Goal: Feedback & Contribution: Submit feedback/report problem

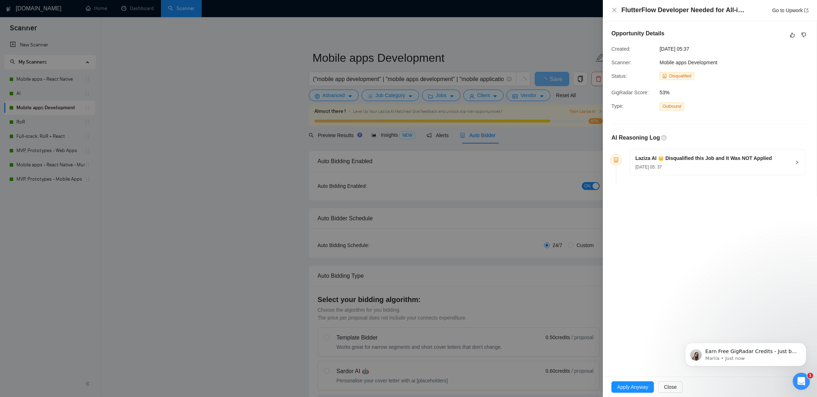
click at [802, 382] on icon "Open Intercom Messenger" at bounding box center [801, 381] width 5 height 6
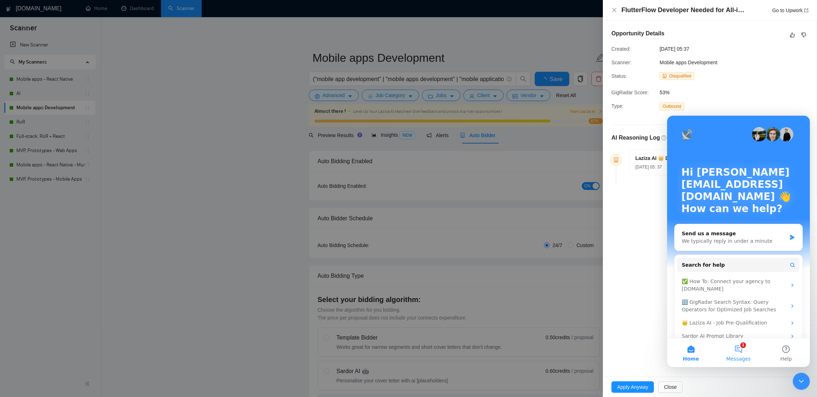
click at [746, 356] on span "Messages" at bounding box center [738, 358] width 25 height 5
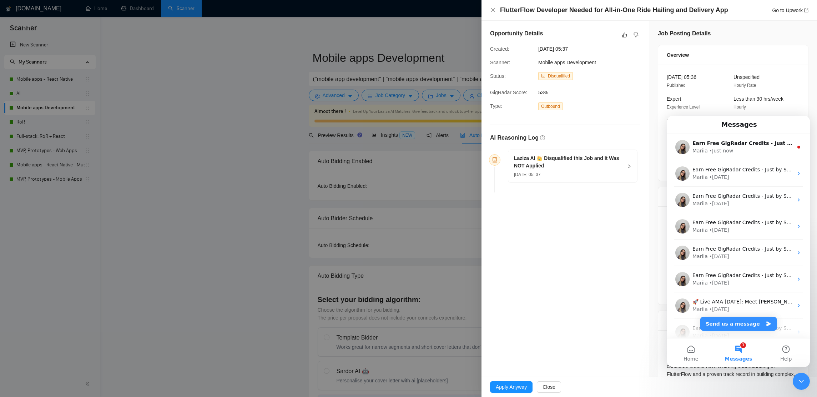
click at [747, 354] on button "1 Messages" at bounding box center [738, 352] width 47 height 29
click at [733, 151] on div "Mariia • Just now" at bounding box center [742, 150] width 101 height 7
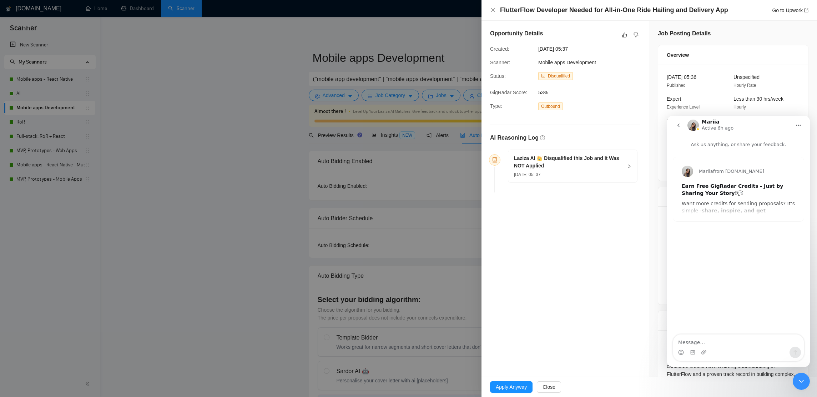
drag, startPoint x: 801, startPoint y: 383, endPoint x: 1562, endPoint y: 740, distance: 840.5
click at [801, 383] on icon "Close Intercom Messenger" at bounding box center [801, 381] width 9 height 9
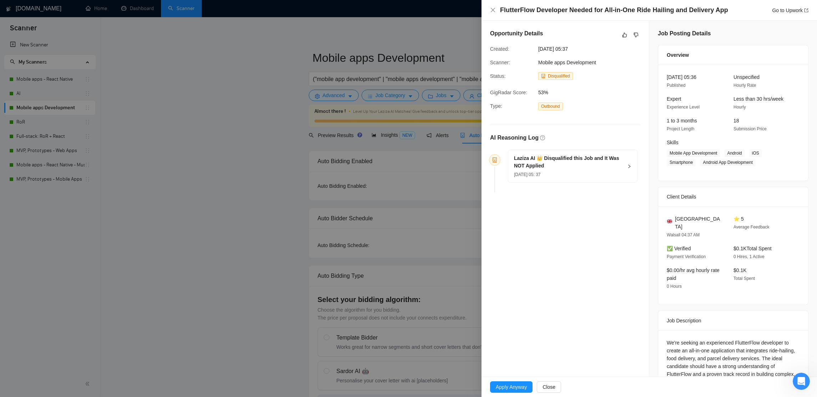
click at [557, 162] on h5 "Laziza AI 👑 Disqualified this Job and It Was NOT Applied" at bounding box center [568, 162] width 109 height 15
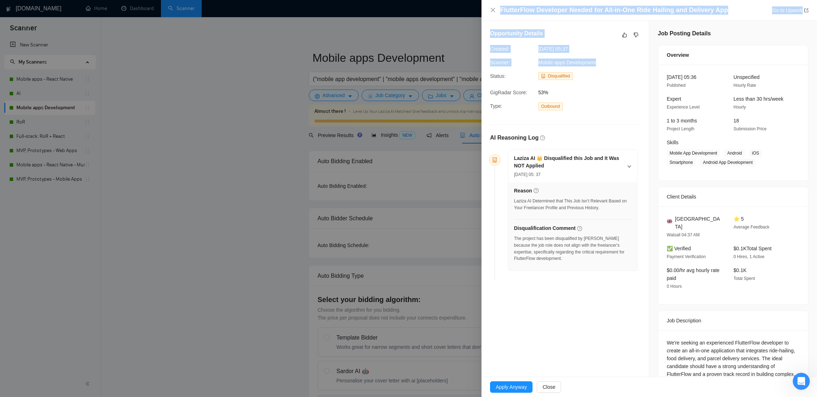
drag, startPoint x: 604, startPoint y: 63, endPoint x: 479, endPoint y: 65, distance: 124.6
click at [479, 65] on div "FlutterFlow Developer Needed for All-in-One Ride Hailing and Delivery App Go to…" at bounding box center [408, 198] width 817 height 397
drag, startPoint x: 588, startPoint y: 56, endPoint x: 605, endPoint y: 62, distance: 17.7
click at [588, 56] on div "Opportunity Details Created: 12 Aug, 2025 05:37 Scanner: Mobile apps Developmen…" at bounding box center [564, 156] width 167 height 271
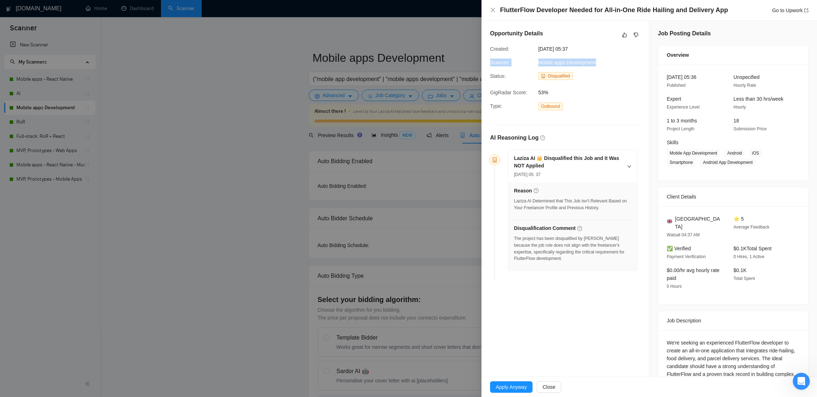
drag, startPoint x: 562, startPoint y: 62, endPoint x: 487, endPoint y: 64, distance: 75.3
click at [487, 64] on div "Scanner: Mobile apps Development" at bounding box center [559, 63] width 145 height 8
copy div "Scanner: Mobile apps Development"
click at [536, 229] on h5 "Disqualification Comment" at bounding box center [545, 227] width 62 height 7
click at [562, 162] on h5 "Laziza AI 👑 Disqualified this Job and It Was NOT Applied" at bounding box center [568, 162] width 109 height 15
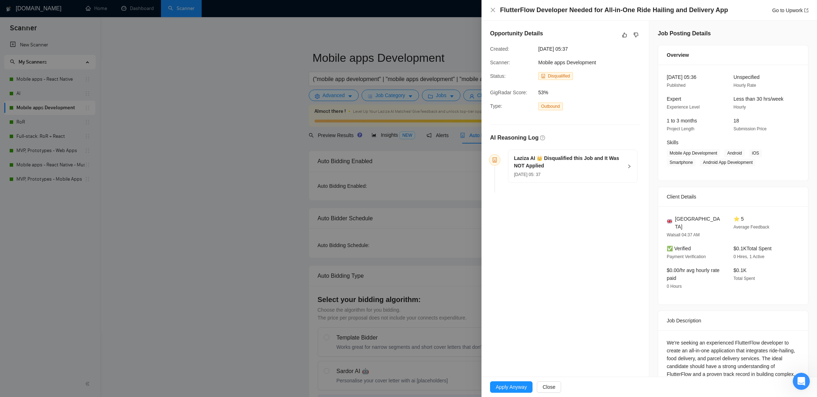
click at [562, 162] on h5 "Laziza AI 👑 Disqualified this Job and It Was NOT Applied" at bounding box center [568, 162] width 109 height 15
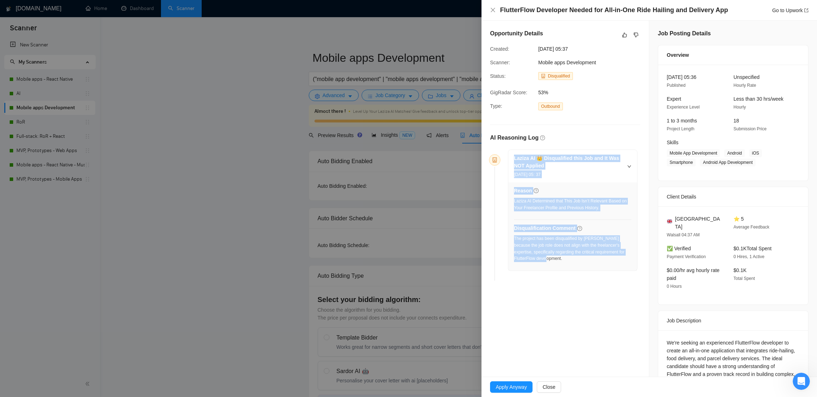
drag, startPoint x: 605, startPoint y: 263, endPoint x: 510, endPoint y: 160, distance: 140.2
click at [510, 160] on div "Laziza AI 👑 Disqualified this Job and It Was NOT Applied 12 Aug, 2025 05: 37 Re…" at bounding box center [572, 210] width 129 height 121
copy div "Laziza AI 👑 Disqualified this Job and It Was NOT Applied 12 Aug, 2025 05: 37 Re…"
click at [781, 11] on link "Go to Upwork" at bounding box center [790, 10] width 36 height 6
click at [636, 35] on icon "dislike" at bounding box center [635, 35] width 5 height 6
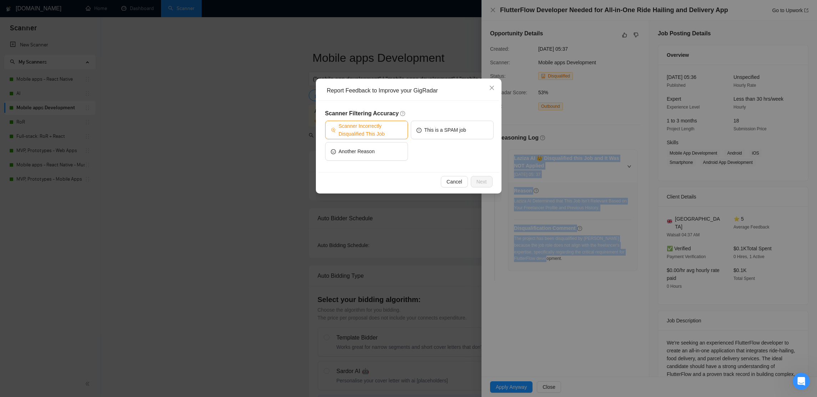
click at [360, 134] on span "Scanner Incorrectly Disqualified This Job" at bounding box center [371, 130] width 64 height 16
drag, startPoint x: 484, startPoint y: 184, endPoint x: 474, endPoint y: 182, distance: 10.2
click at [484, 184] on span "Next" at bounding box center [481, 182] width 10 height 8
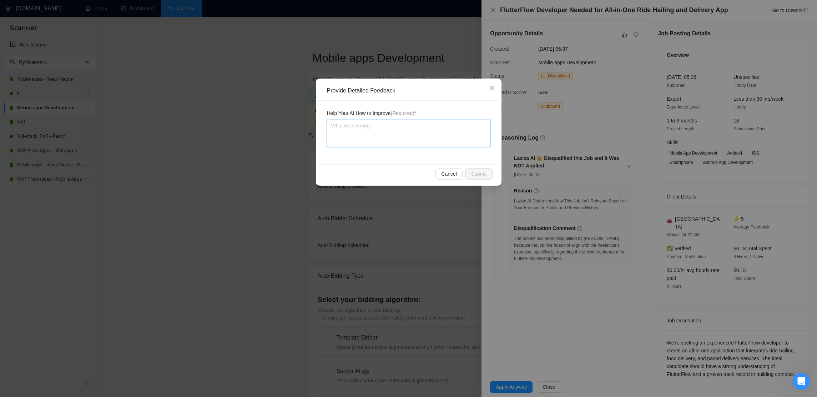
click at [343, 130] on textarea at bounding box center [408, 133] width 163 height 27
paste textarea "This job should be approved for the Mobile apps Development scanner, as it fall…"
type textarea "This job should be approved for the Mobile apps Development scanner, as it fall…"
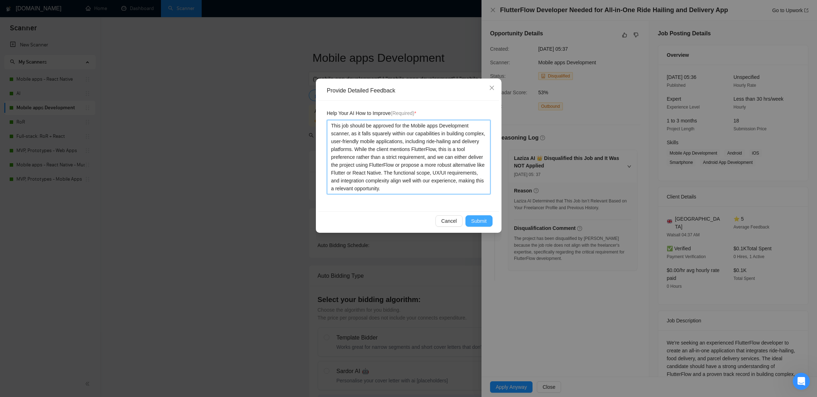
type textarea "This job should be approved for the Mobile apps Development scanner, as it fall…"
click at [477, 216] on button "Submit" at bounding box center [478, 220] width 27 height 11
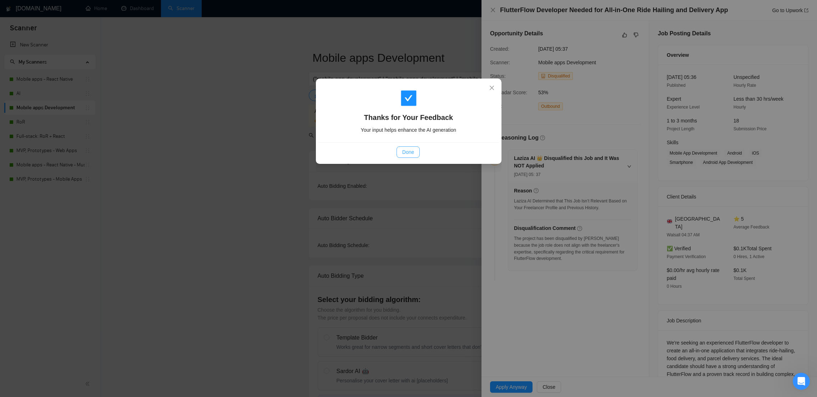
click at [409, 154] on span "Done" at bounding box center [408, 152] width 12 height 8
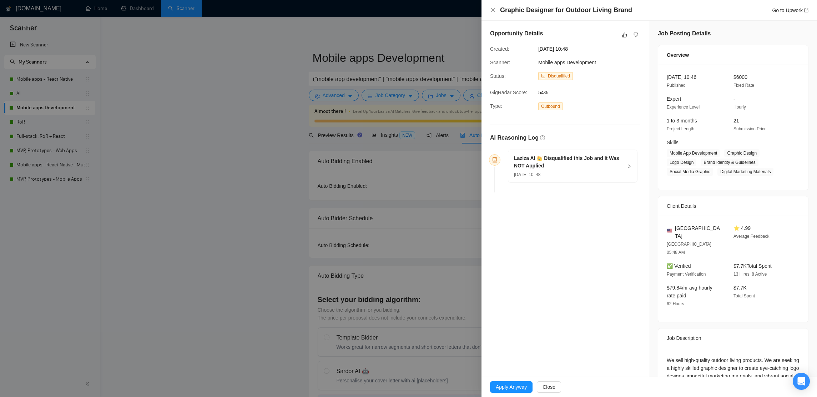
click at [607, 64] on div "Mobile apps Development" at bounding box center [571, 63] width 72 height 8
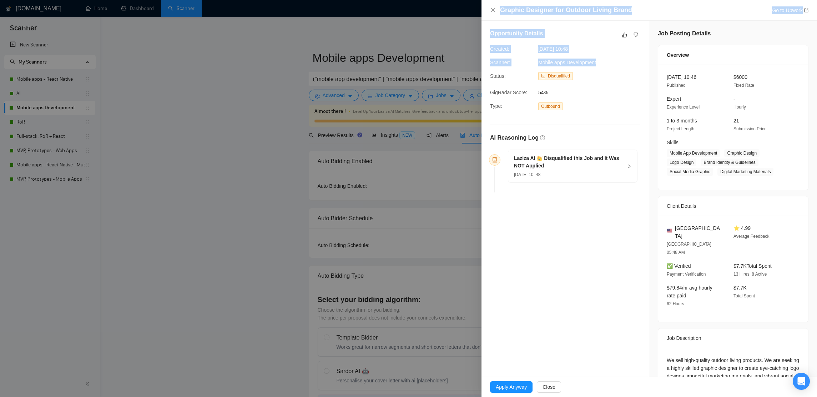
drag, startPoint x: 573, startPoint y: 60, endPoint x: 478, endPoint y: 62, distance: 94.6
click at [480, 62] on div "Graphic Designer for Outdoor Living Brand Go to Upwork Opportunity Details Crea…" at bounding box center [408, 198] width 817 height 397
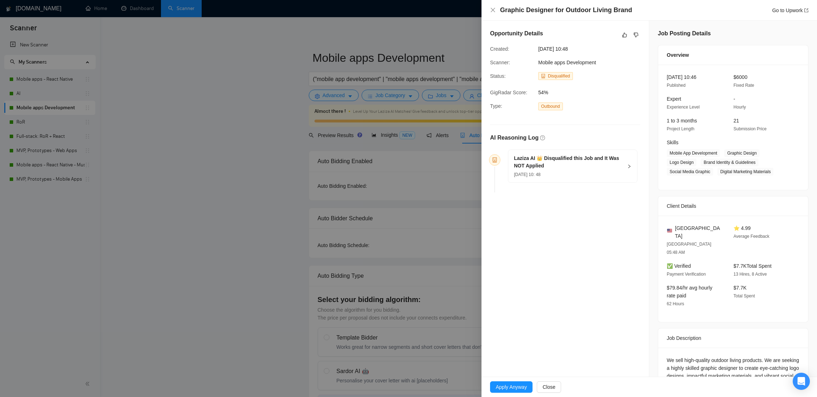
click at [606, 67] on div "Opportunity Details Created: [DATE] 10:48 Scanner: Mobile apps Development Stat…" at bounding box center [564, 112] width 167 height 183
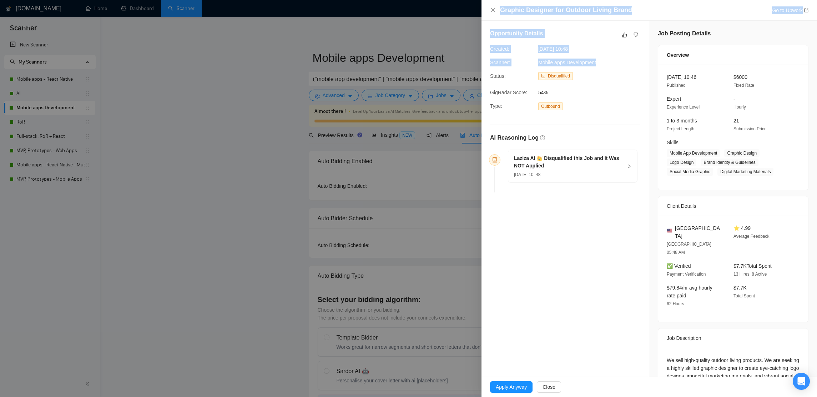
drag, startPoint x: 601, startPoint y: 62, endPoint x: 478, endPoint y: 61, distance: 122.4
click at [478, 61] on div "Graphic Designer for Outdoor Living Brand Go to Upwork Opportunity Details Crea…" at bounding box center [408, 198] width 817 height 397
click at [558, 63] on span "Mobile apps Development" at bounding box center [567, 63] width 58 height 6
drag, startPoint x: 587, startPoint y: 63, endPoint x: 483, endPoint y: 65, distance: 104.6
click at [488, 65] on div "Scanner: Mobile apps Development" at bounding box center [559, 63] width 145 height 8
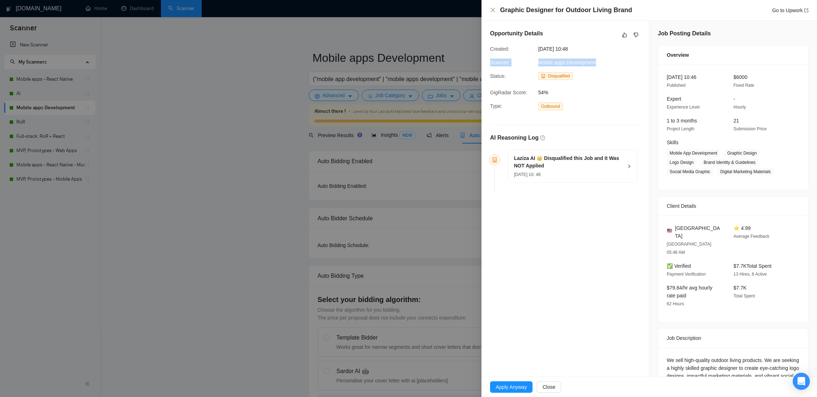
click at [559, 172] on div "[DATE] 10: 48" at bounding box center [568, 174] width 109 height 8
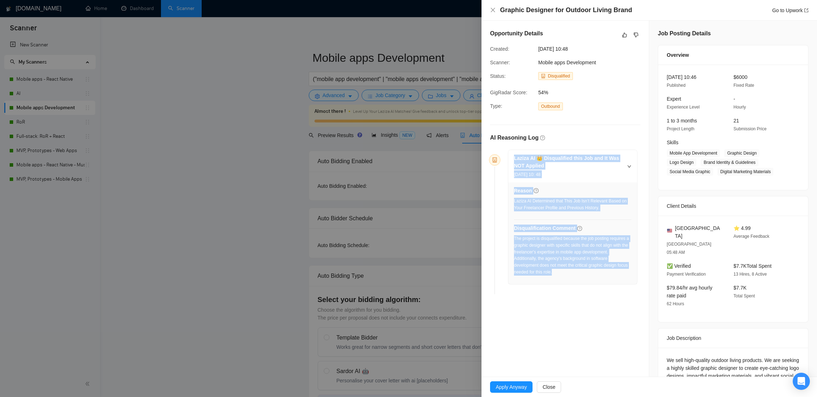
drag, startPoint x: 582, startPoint y: 269, endPoint x: 458, endPoint y: 178, distance: 154.6
click at [513, 156] on div "Laziza AI 👑 Disqualified this Job and It Was NOT Applied [DATE] 10: 48 Reason L…" at bounding box center [572, 217] width 129 height 134
copy div "Laziza AI 👑 Disqualified this Job and It Was NOT Applied [DATE] 10: 48 Reason L…"
click at [778, 11] on link "Go to Upwork" at bounding box center [790, 10] width 36 height 6
click at [625, 36] on icon "like" at bounding box center [624, 35] width 5 height 6
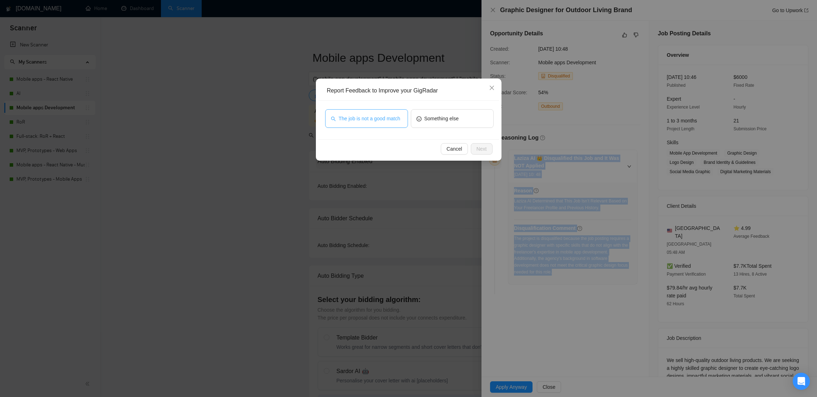
click at [378, 122] on span "The job is not a good match" at bounding box center [370, 119] width 62 height 8
drag, startPoint x: 475, startPoint y: 148, endPoint x: 469, endPoint y: 148, distance: 6.1
click at [475, 148] on button "Next" at bounding box center [482, 148] width 22 height 11
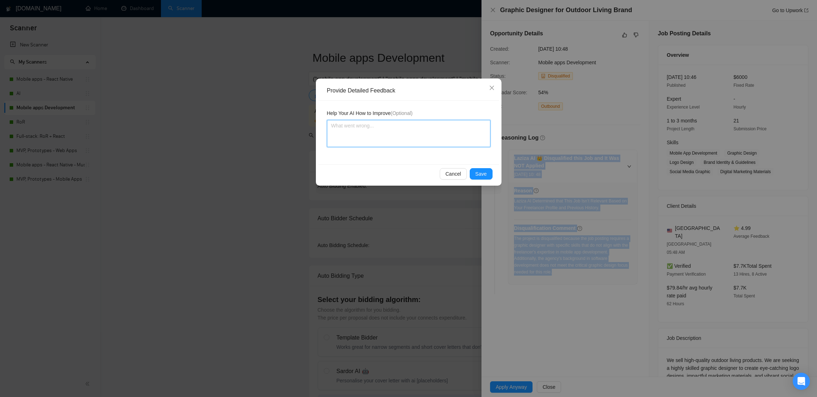
click at [404, 140] on textarea at bounding box center [408, 133] width 163 height 27
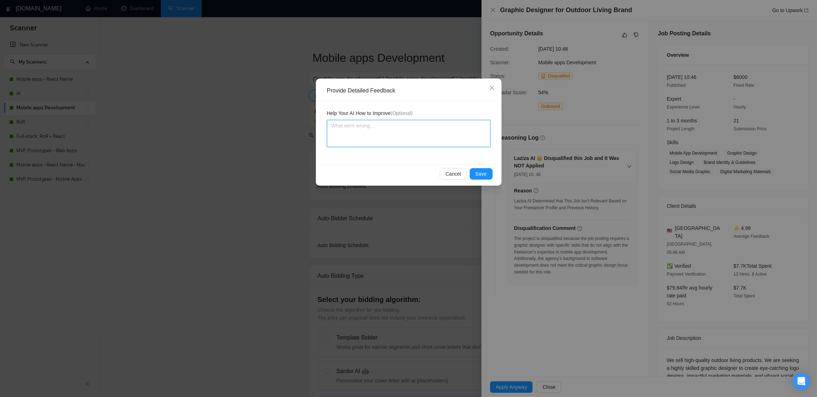
paste textarea "This disqualification is correct — the role is entirely focused on graphic desi…"
type textarea "This disqualification is correct — the role is entirely focused on graphic desi…"
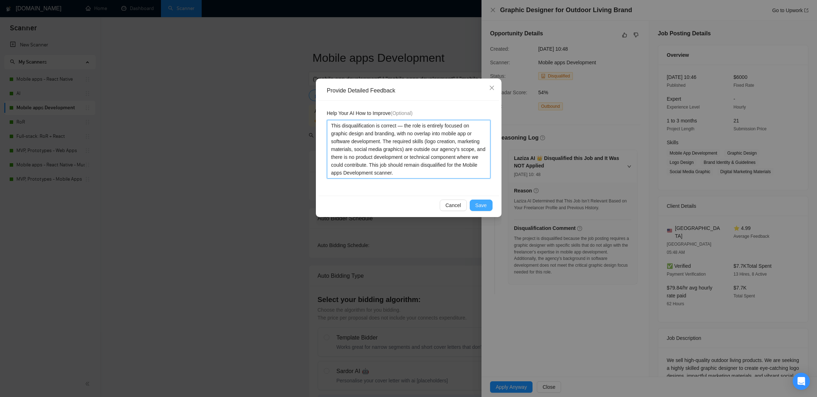
type textarea "This disqualification is correct — the role is entirely focused on graphic desi…"
click at [484, 210] on button "Save" at bounding box center [481, 205] width 23 height 11
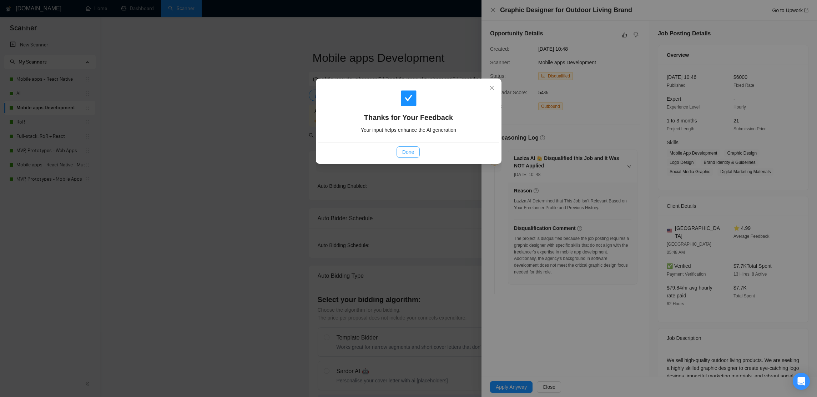
click at [413, 151] on button "Done" at bounding box center [408, 151] width 23 height 11
